Goal: Find specific page/section: Find specific page/section

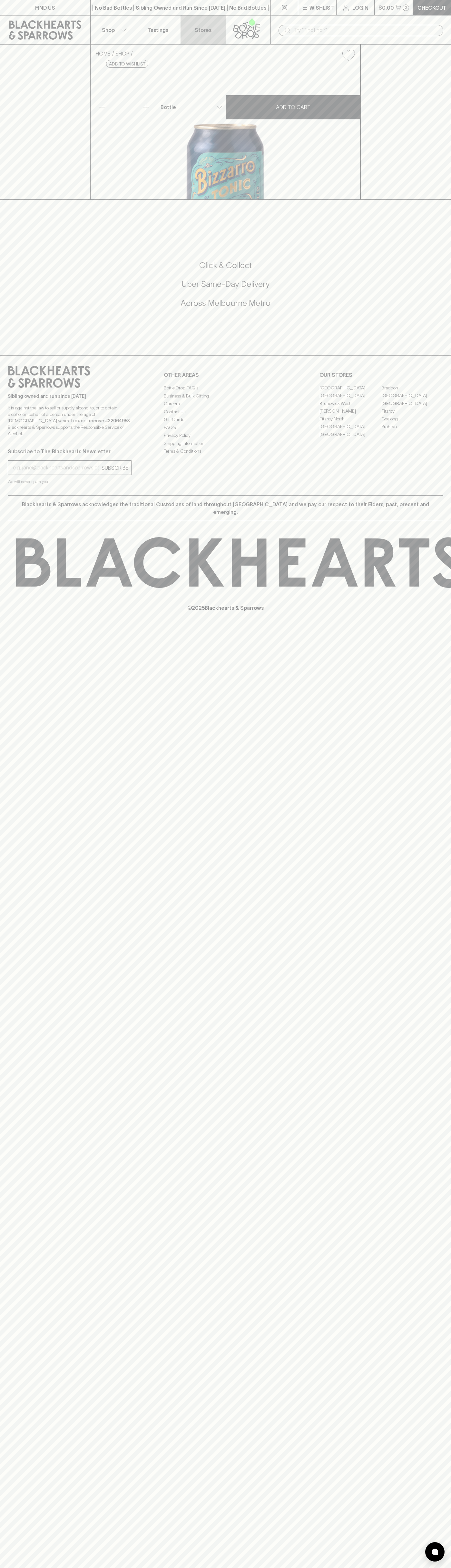
click at [222, 23] on link "Stores" at bounding box center [203, 30] width 45 height 29
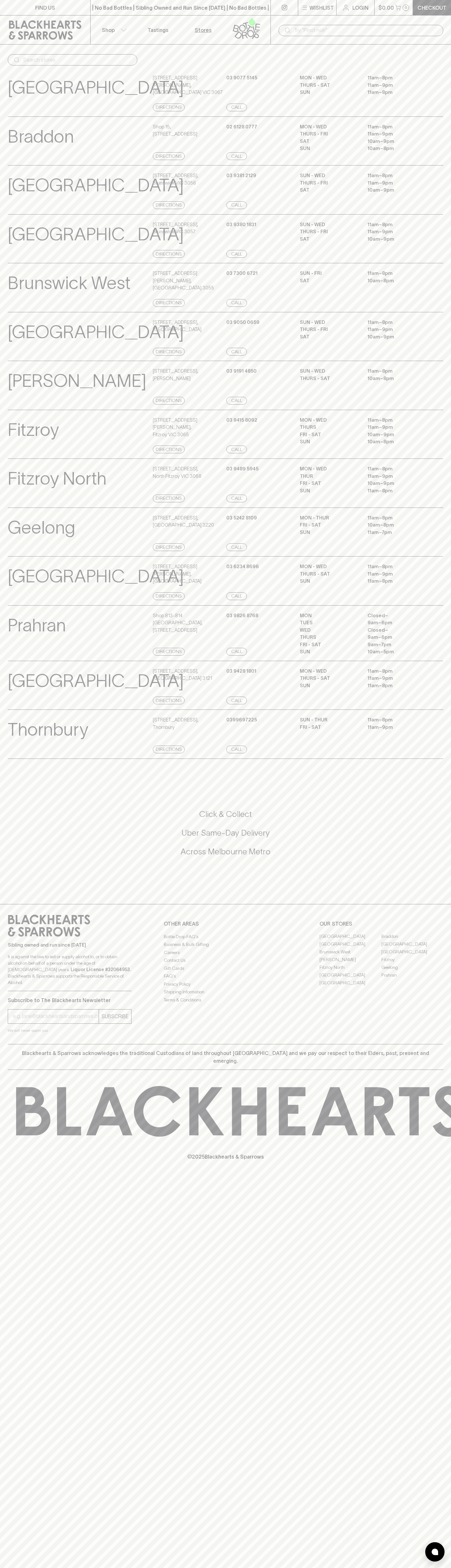
click at [214, 1567] on html "FIND US | No Bad Bottles | Sibling Owned and Run Since 2006 | No Bad Bottles | …" at bounding box center [225, 784] width 451 height 1568
click at [1, 790] on div "FIND US | No Bad Bottles | Sibling Owned and Run Since 2006 | No Bad Bottles | …" at bounding box center [225, 784] width 451 height 1568
